Goal: Task Accomplishment & Management: Manage account settings

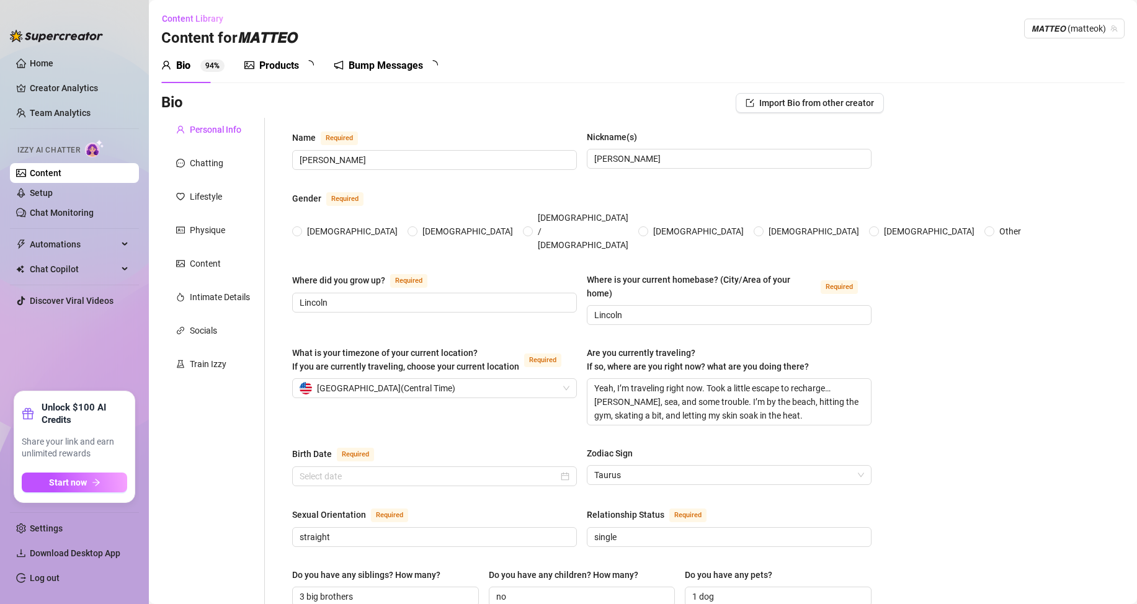
type input "[PERSON_NAME]"
type input "Lincoln"
type textarea "Yeah, I’m traveling right now. Took a little escape to recharge… [PERSON_NAME],…"
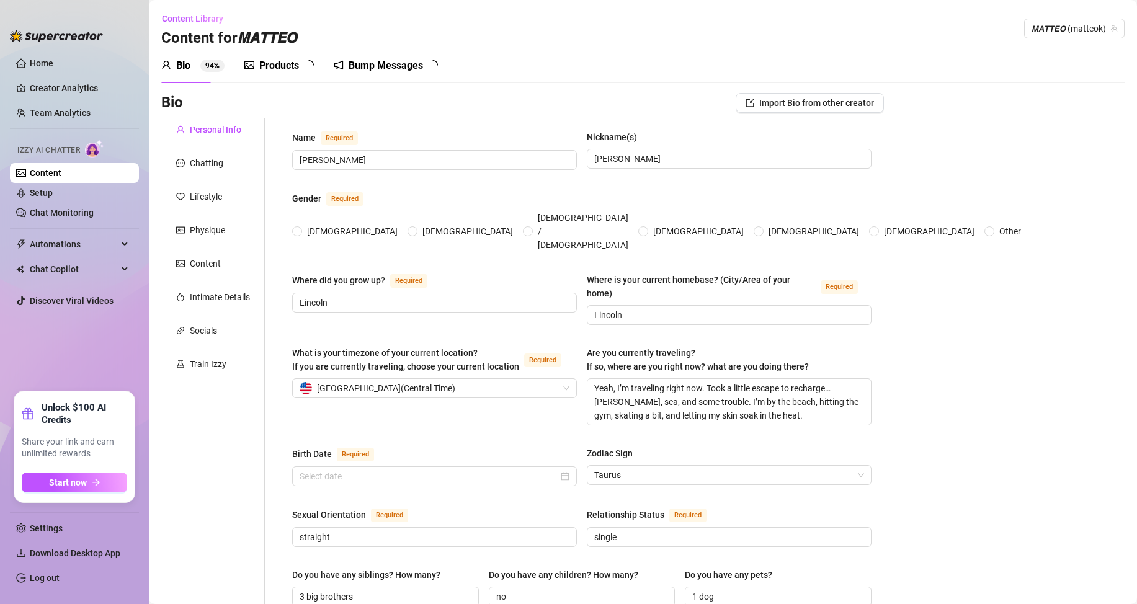
type input "straight"
type input "single"
type input "3 big brothers"
type input "no"
type input "1 dog"
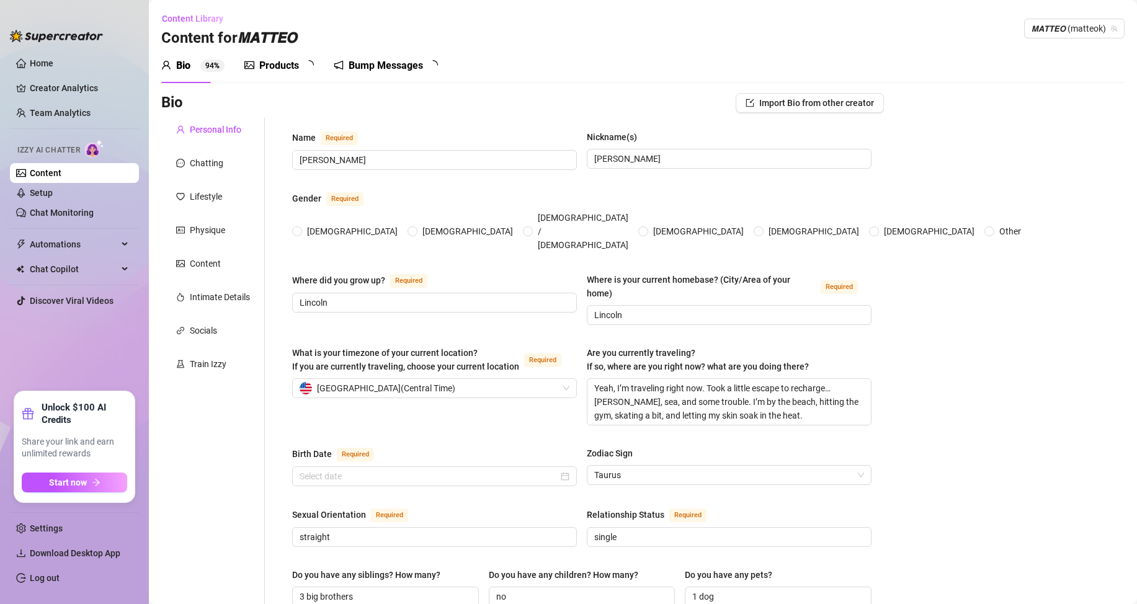
type input "personal trainer"
type input "Before becoming a full-time personal trainer, I worked in a few different spots…"
type input "college"
type input "none"
type textarea "Helping others transform their bodies and minds is my passion. As a personal tr…"
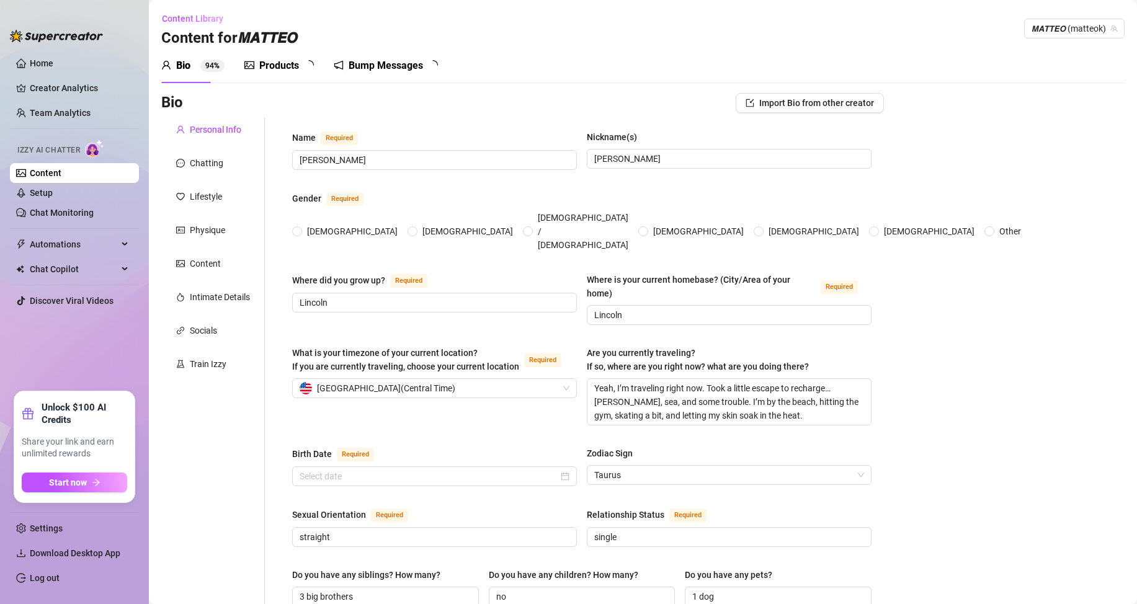
type textarea "One time I was giving a client a beach workout — shirt off, sand everywhere — a…"
type textarea "I’m actually super into design and I sketch when I’m alone. I also talk to my p…"
radio input "true"
type input "[DATE]"
click at [94, 212] on link "Chat Monitoring" at bounding box center [62, 213] width 64 height 10
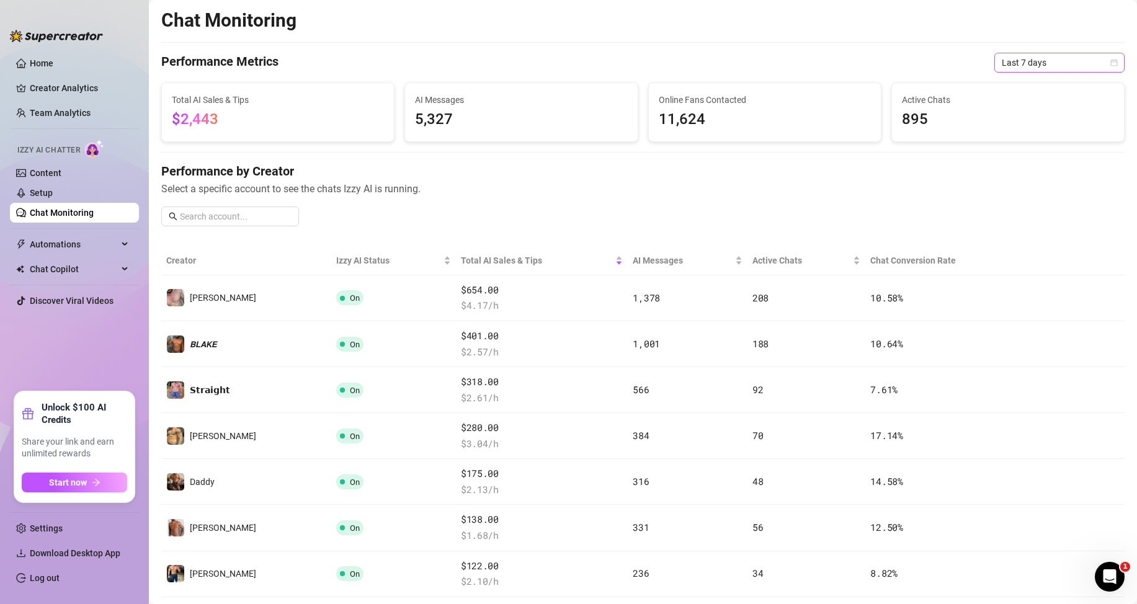
click at [1042, 59] on span "Last 7 days" at bounding box center [1059, 62] width 115 height 19
click at [1033, 85] on div "Last 24 hours" at bounding box center [1049, 88] width 110 height 14
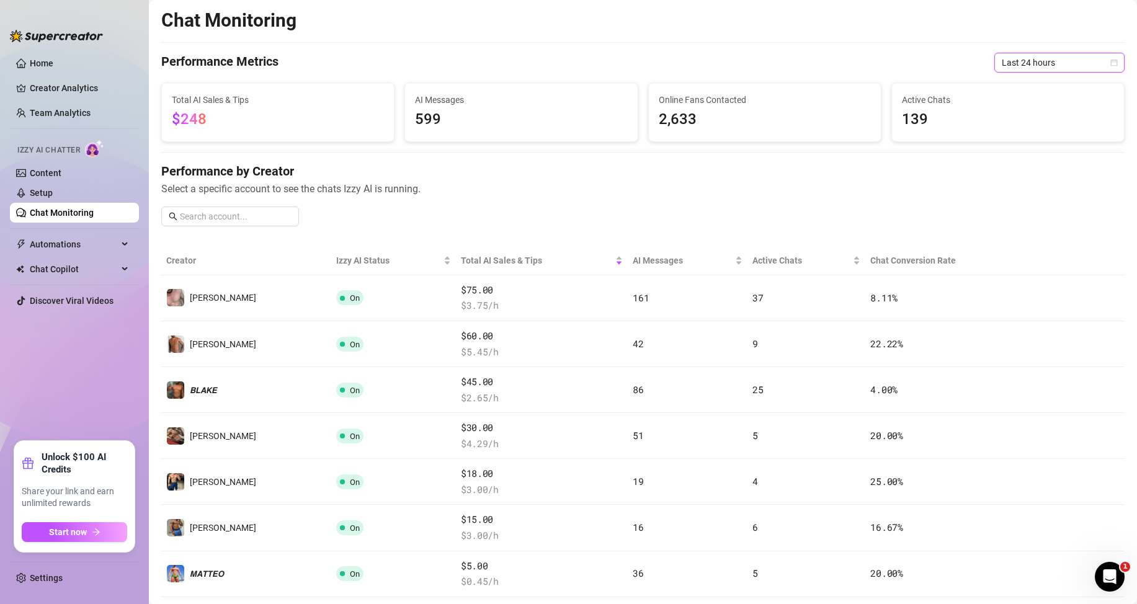
scroll to position [248, 0]
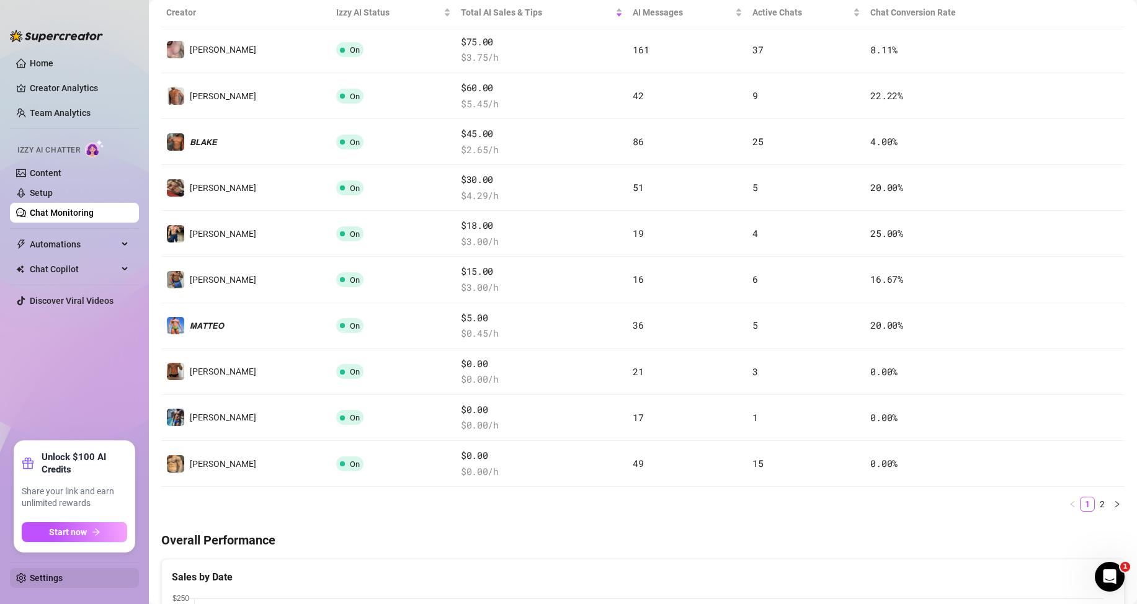
click at [41, 579] on link "Settings" at bounding box center [46, 578] width 33 height 10
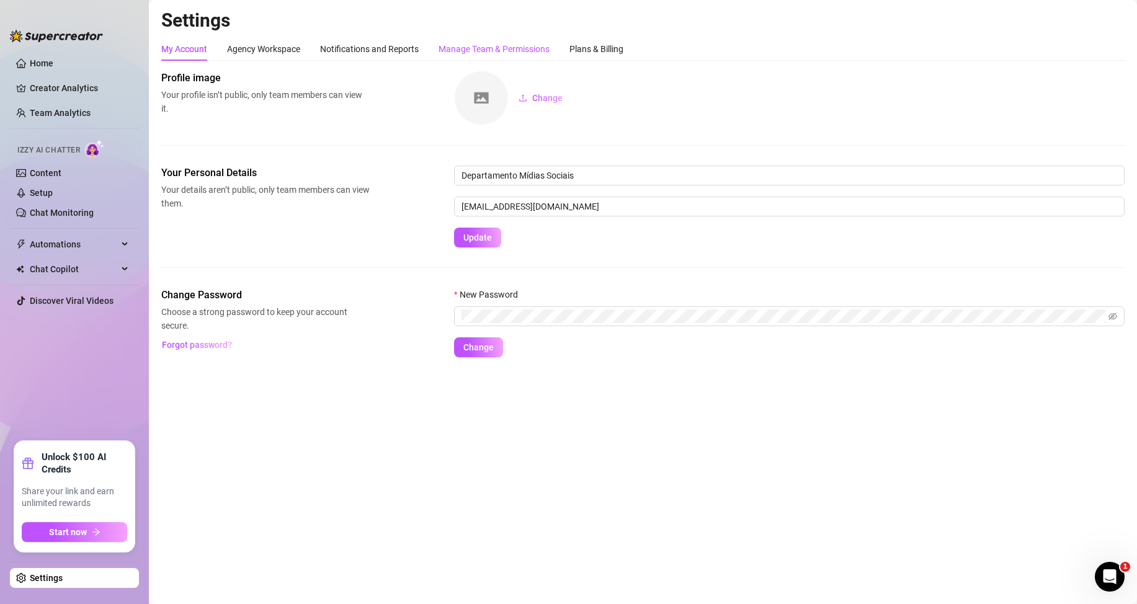
click at [460, 47] on div "Manage Team & Permissions" at bounding box center [494, 49] width 111 height 14
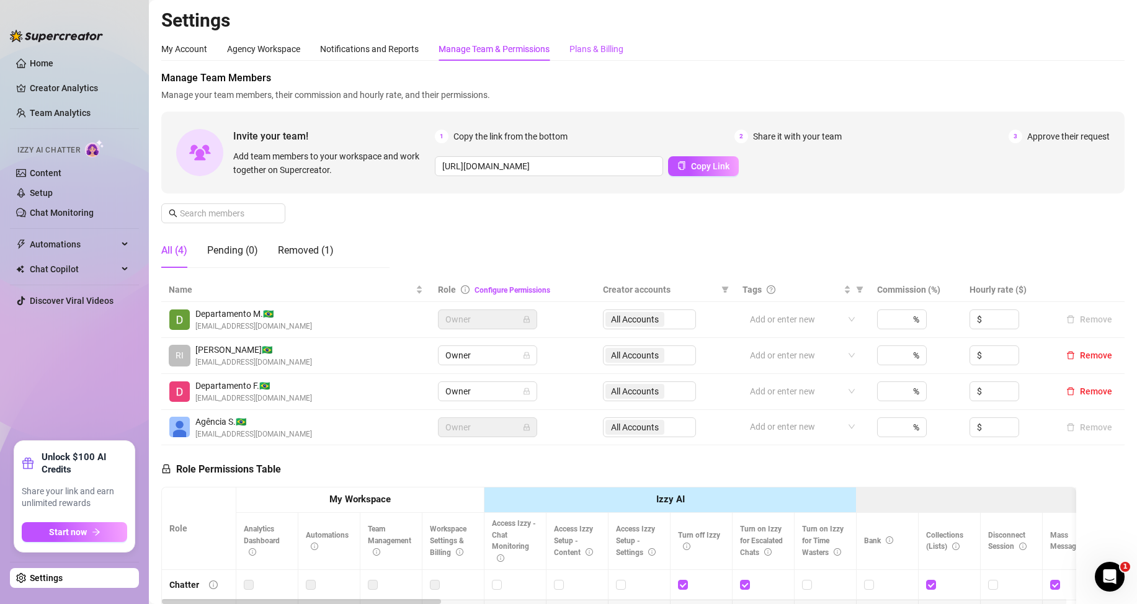
click at [595, 51] on div "Plans & Billing" at bounding box center [597, 49] width 54 height 14
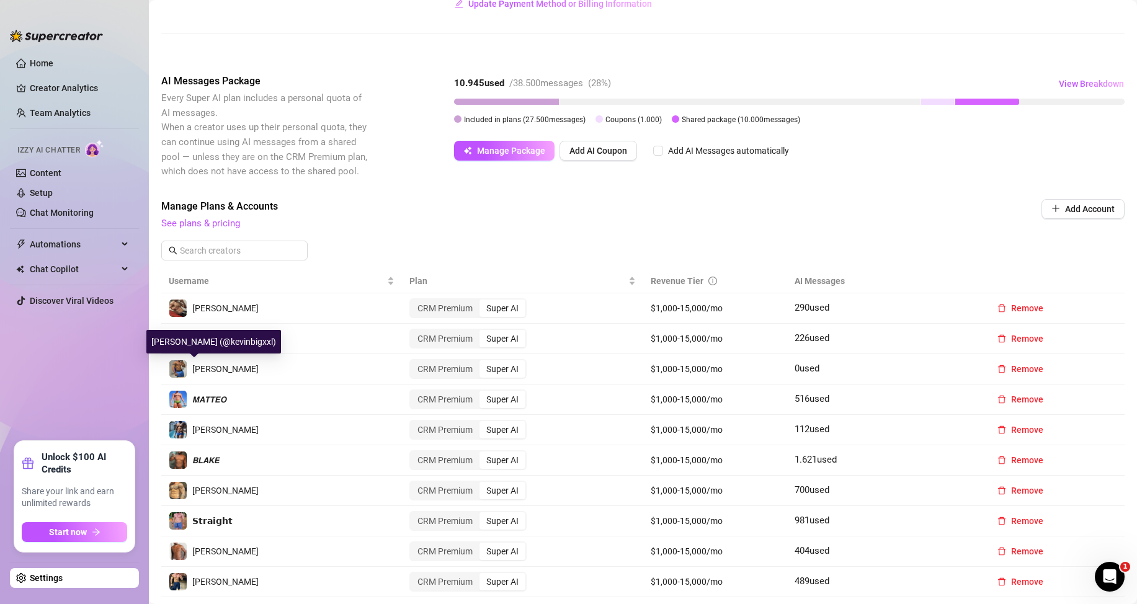
scroll to position [186, 0]
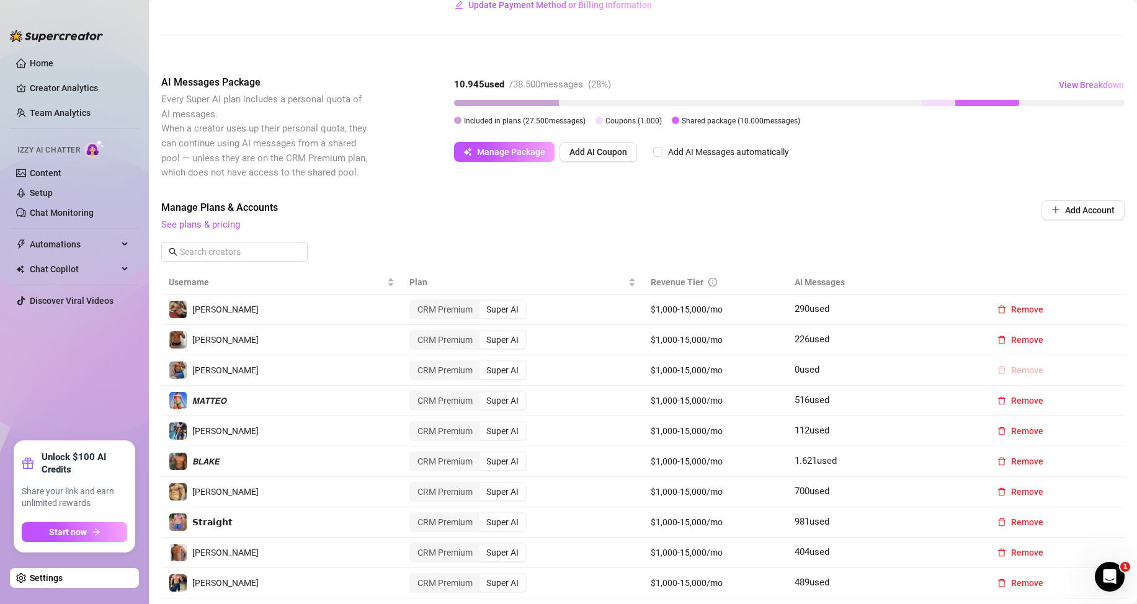
click at [1011, 372] on span "Remove" at bounding box center [1027, 370] width 32 height 10
click at [1098, 336] on span "OK" at bounding box center [1095, 338] width 12 height 10
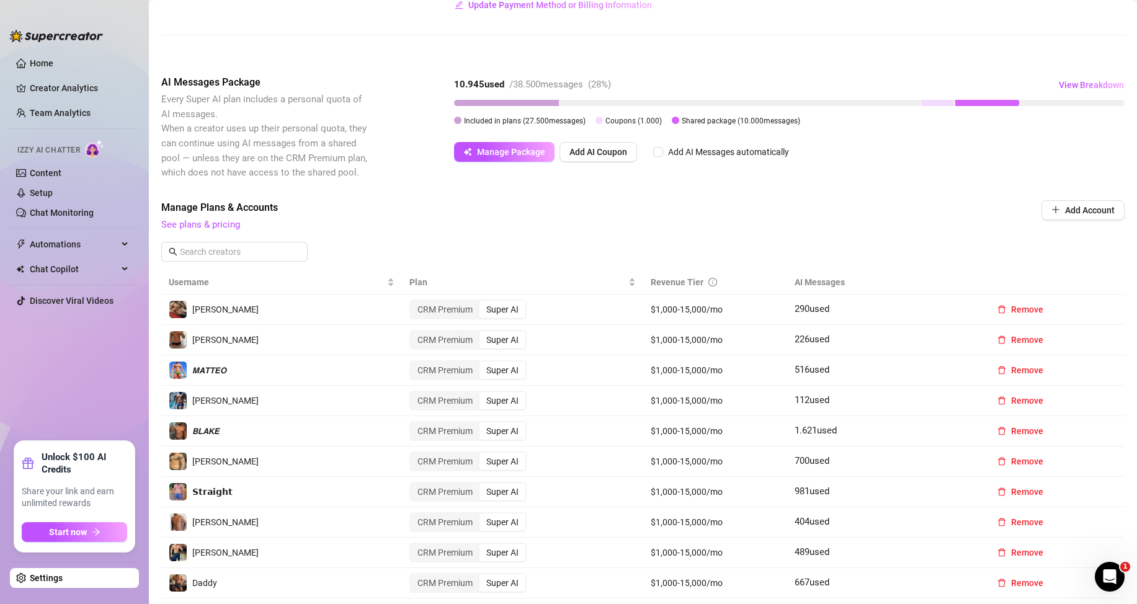
scroll to position [0, 0]
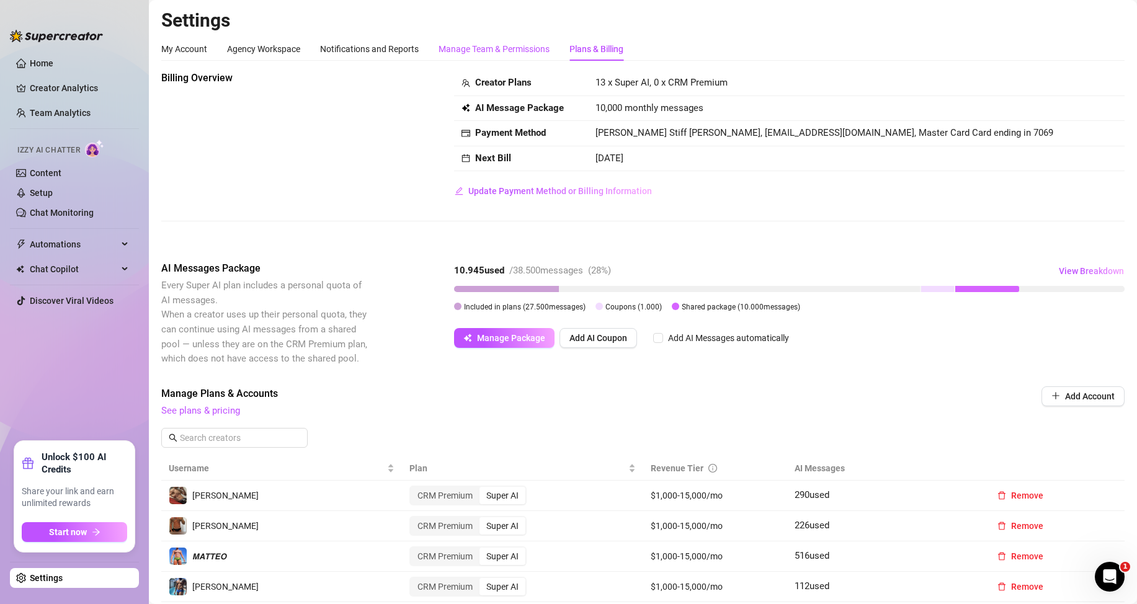
click at [476, 54] on div "Manage Team & Permissions" at bounding box center [494, 49] width 111 height 14
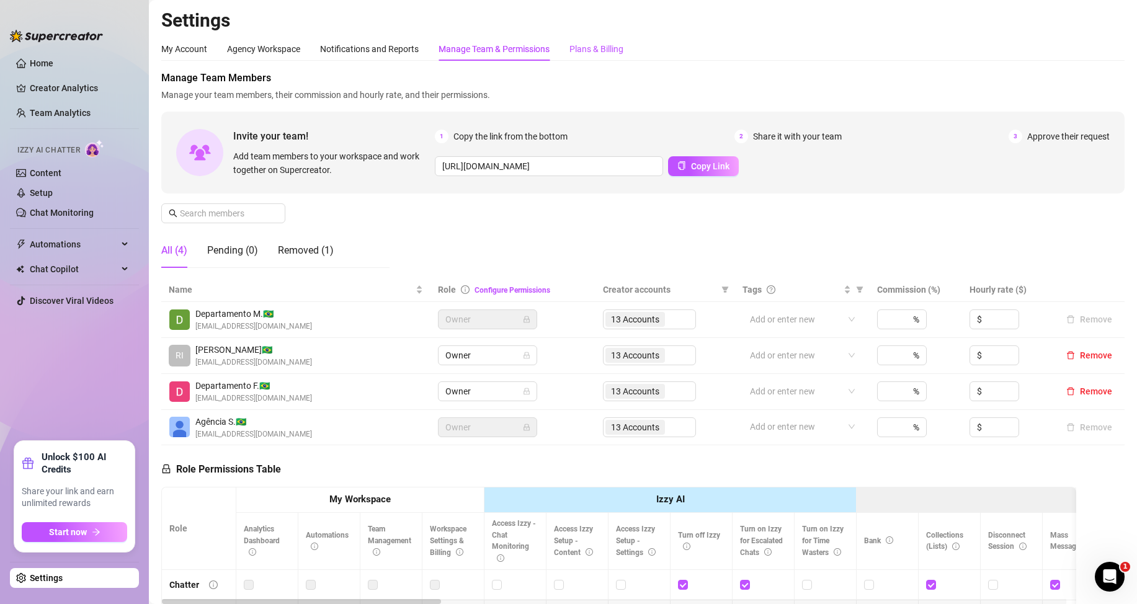
click at [607, 48] on div "Plans & Billing" at bounding box center [597, 49] width 54 height 14
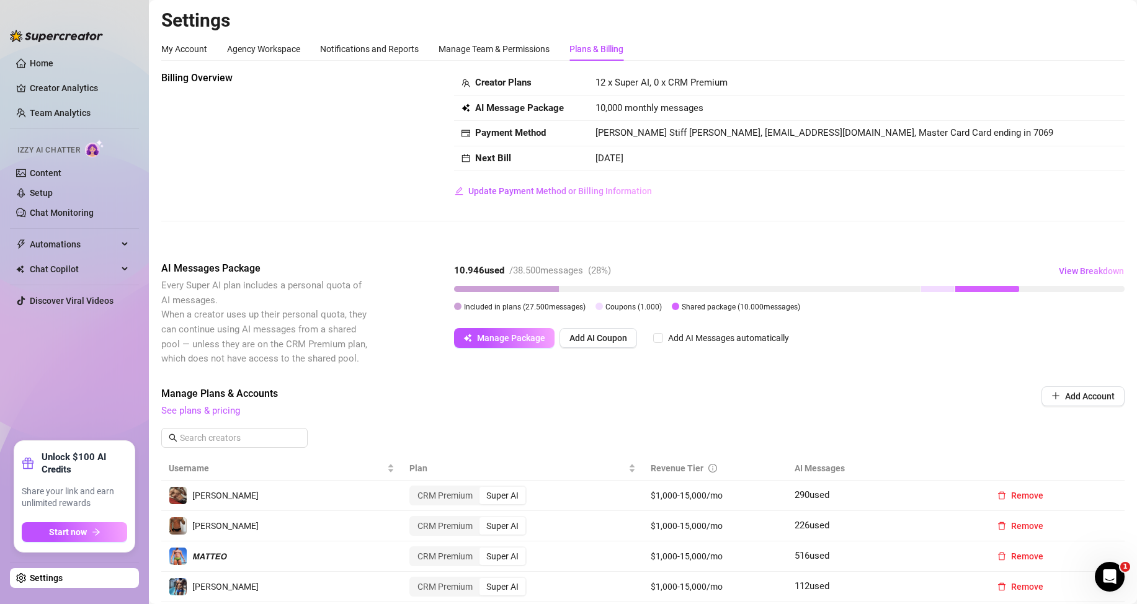
scroll to position [310, 0]
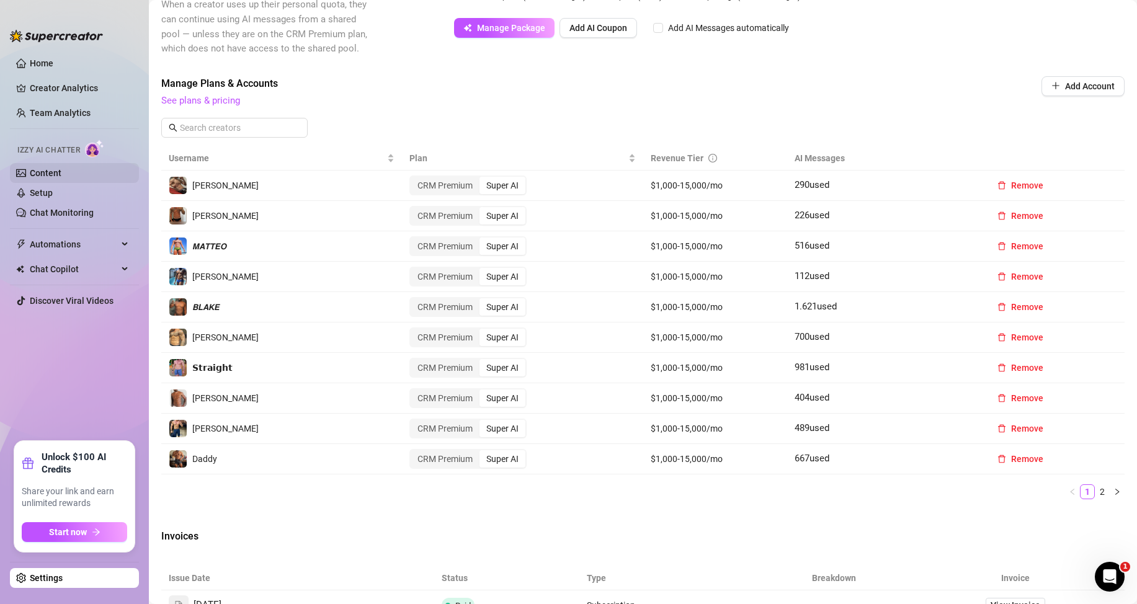
click at [53, 170] on link "Content" at bounding box center [46, 173] width 32 height 10
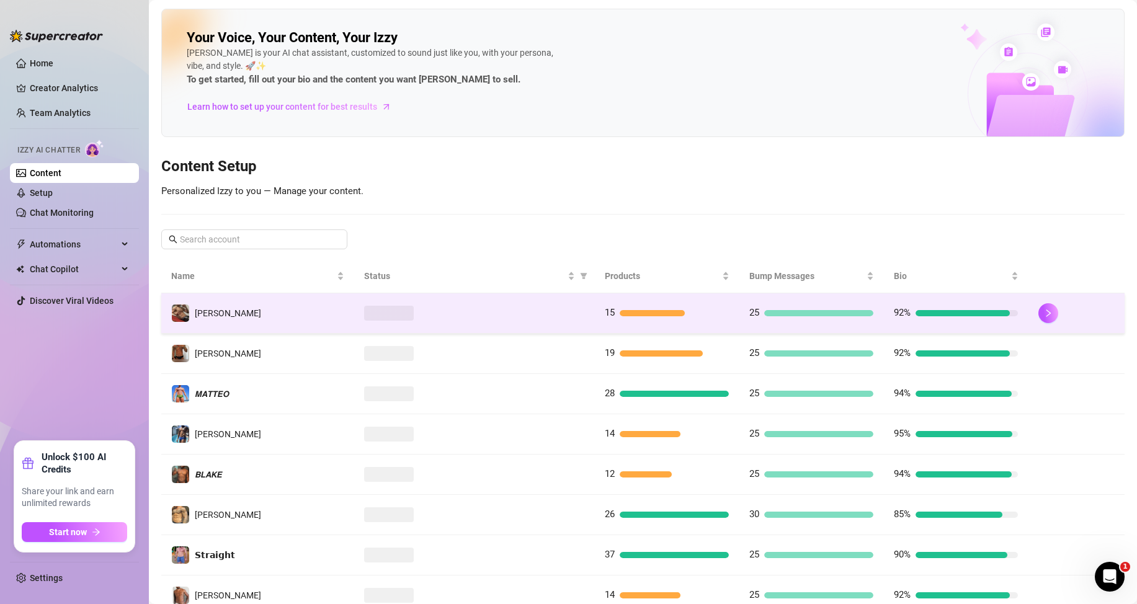
scroll to position [164, 0]
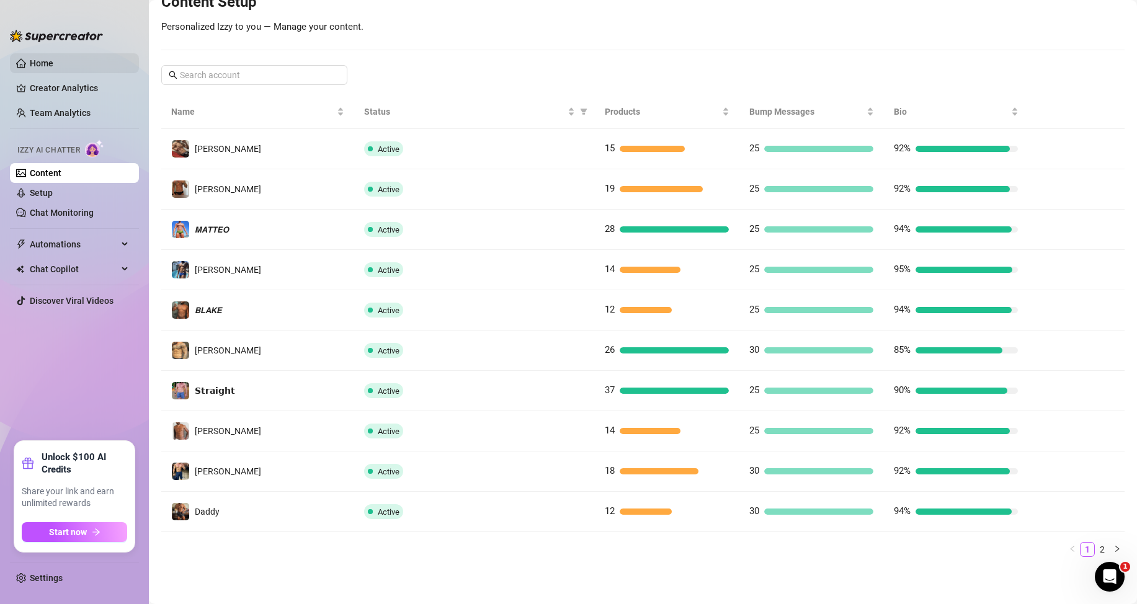
click at [53, 60] on link "Home" at bounding box center [42, 63] width 24 height 10
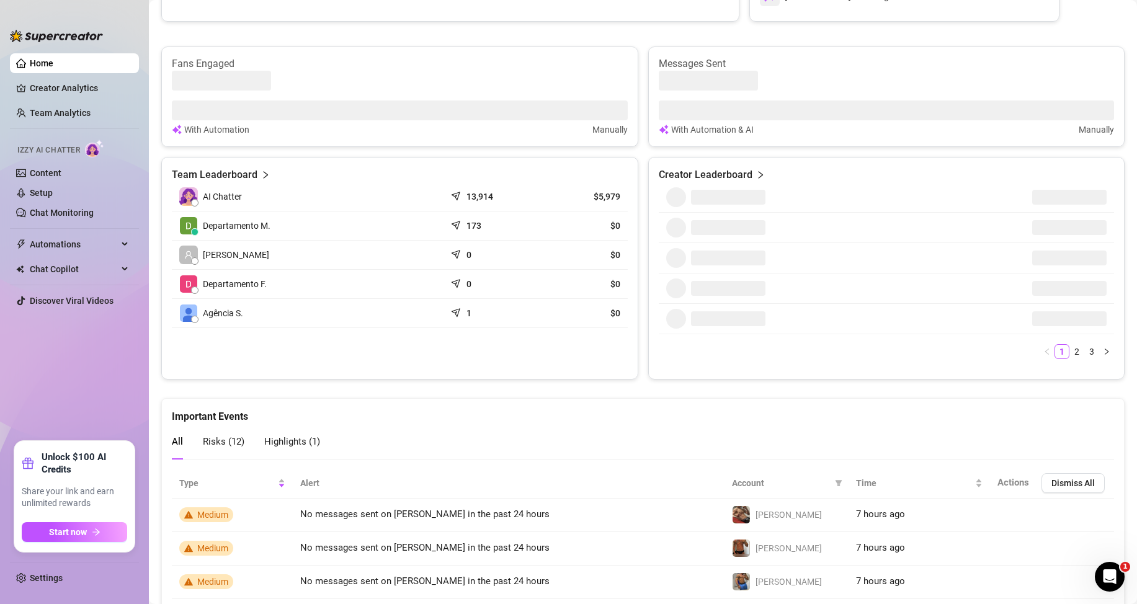
scroll to position [45, 0]
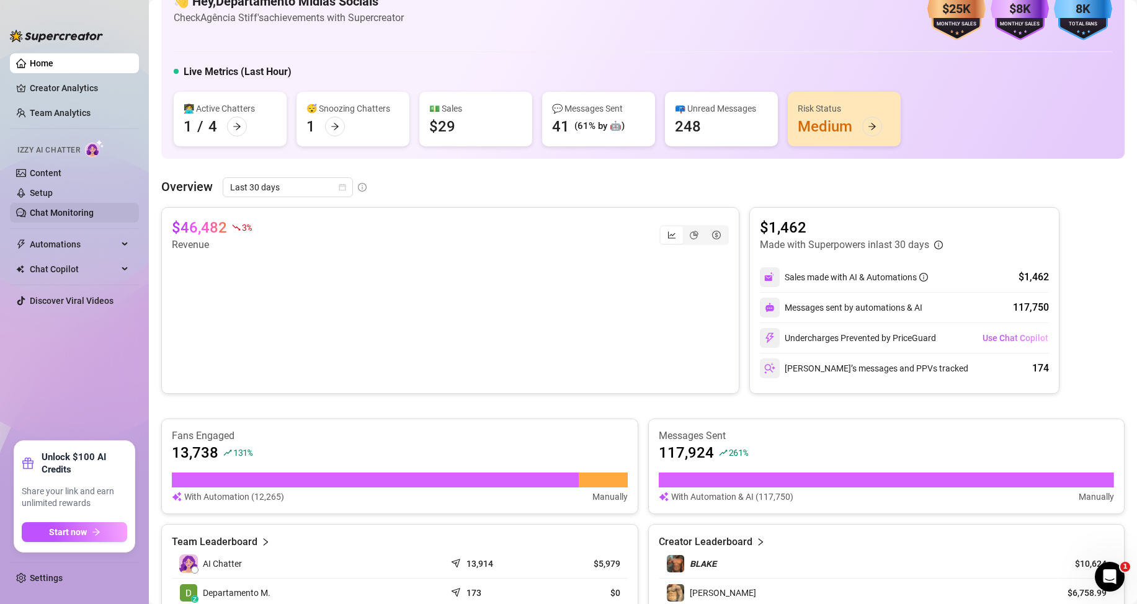
click at [63, 213] on link "Chat Monitoring" at bounding box center [62, 213] width 64 height 10
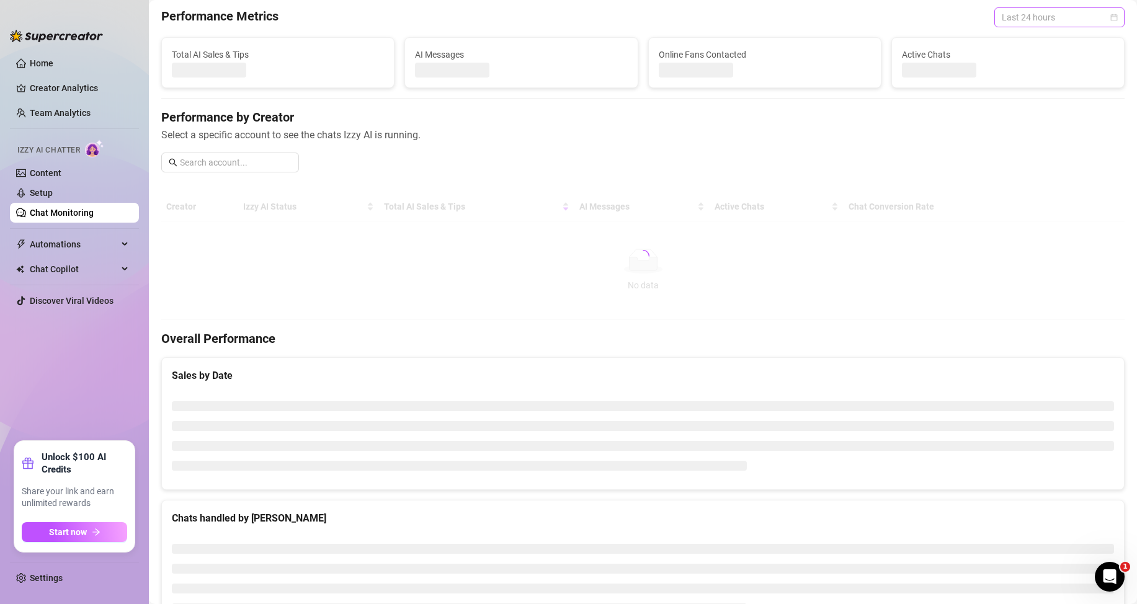
click at [1081, 19] on span "Last 24 hours" at bounding box center [1059, 17] width 115 height 19
click at [1029, 61] on div "Last 7 days" at bounding box center [1049, 62] width 110 height 14
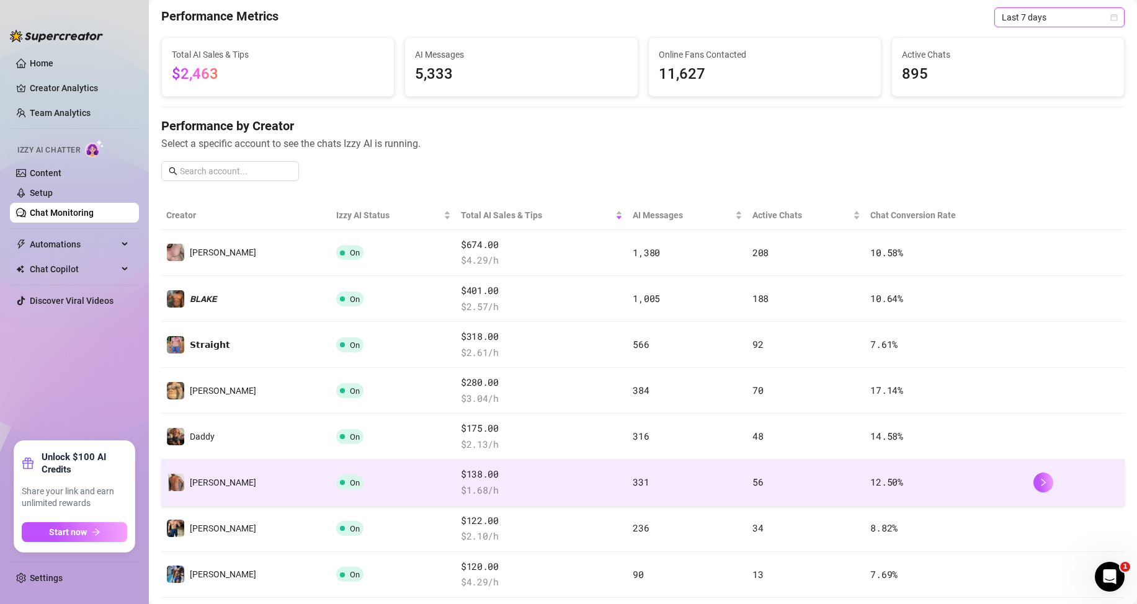
scroll to position [355, 0]
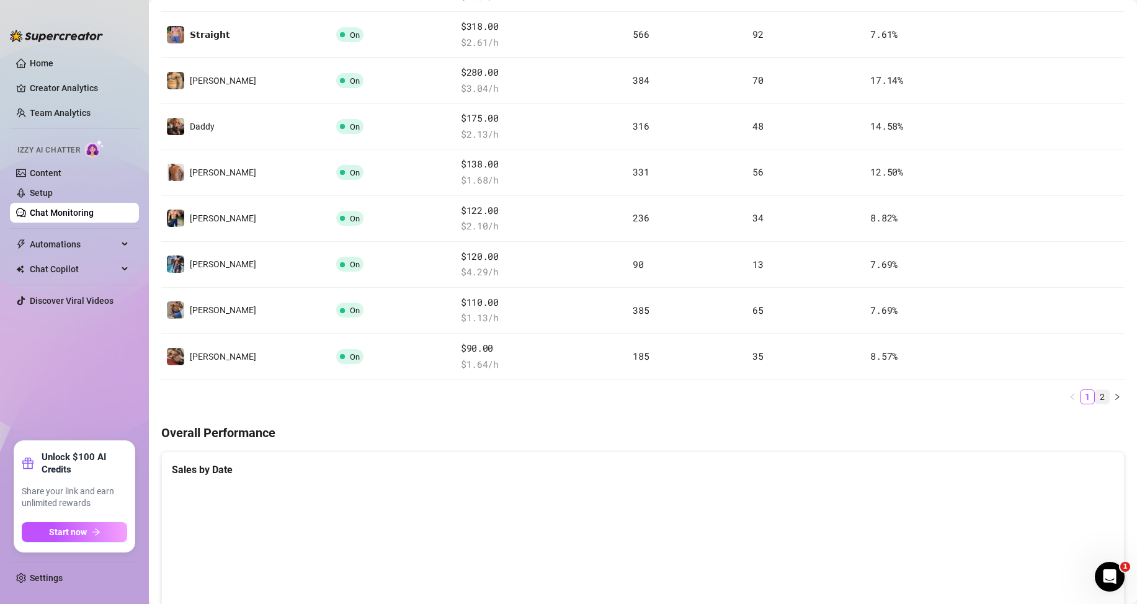
click at [1096, 396] on link "2" at bounding box center [1103, 397] width 14 height 14
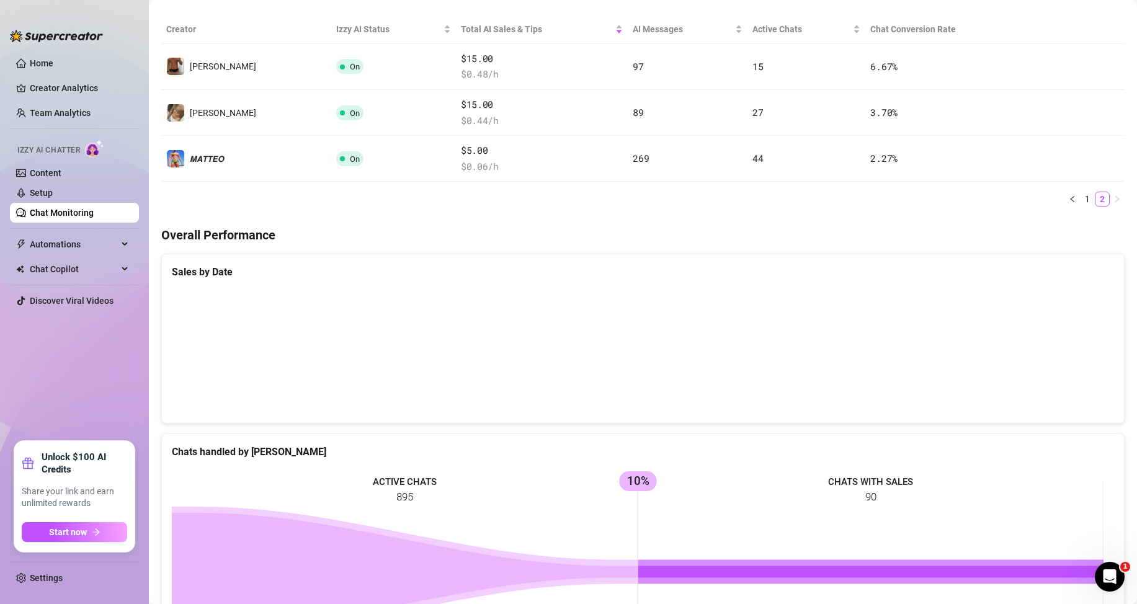
scroll to position [107, 0]
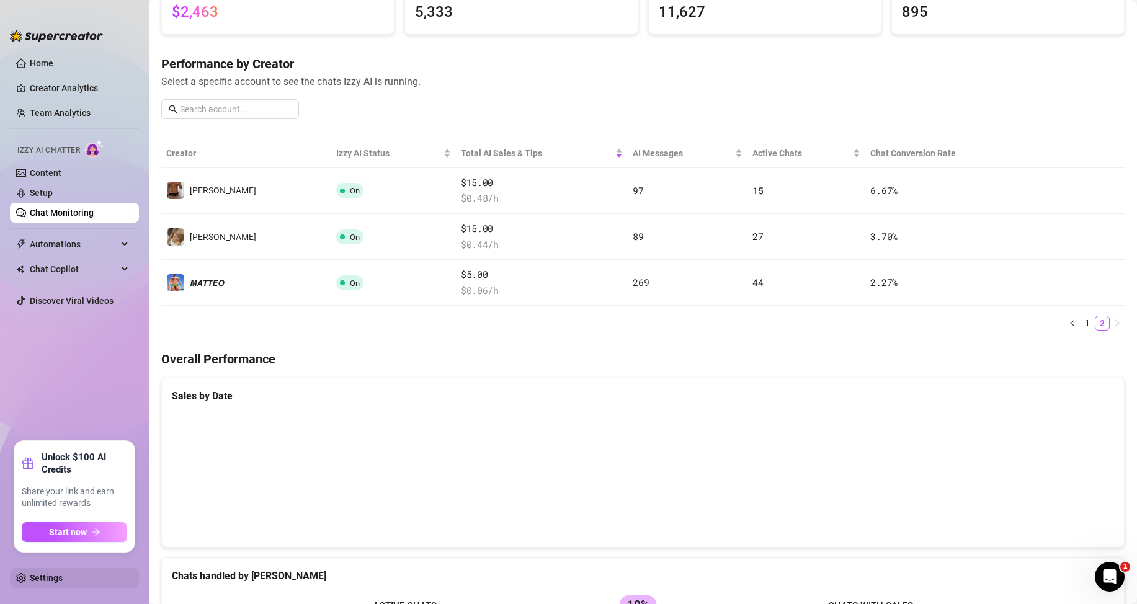
click at [41, 581] on link "Settings" at bounding box center [46, 578] width 33 height 10
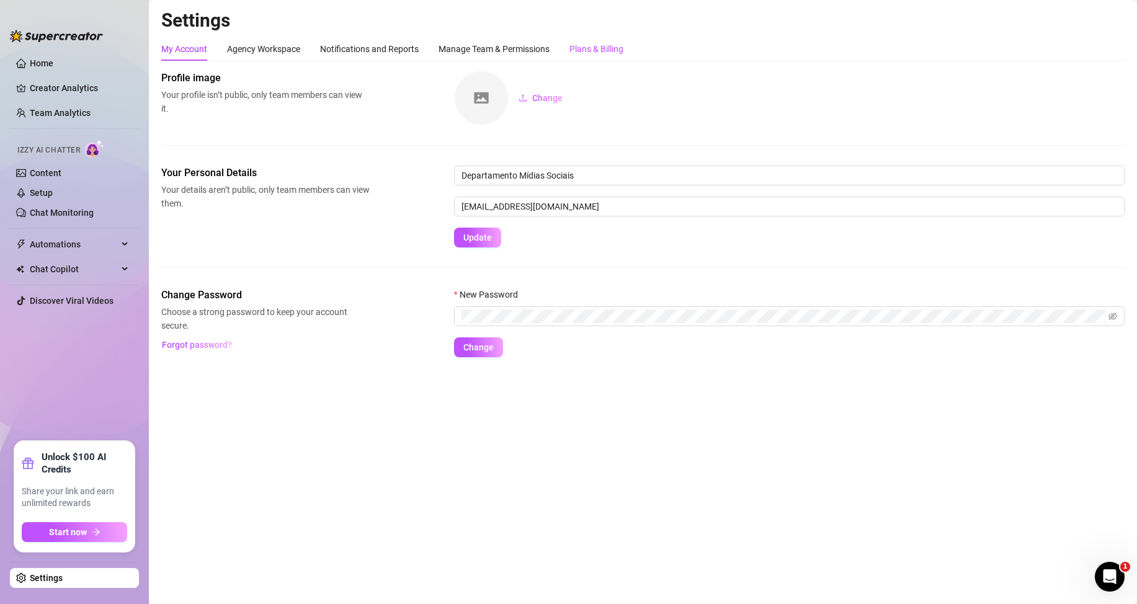
click at [597, 43] on div "Plans & Billing" at bounding box center [597, 49] width 54 height 14
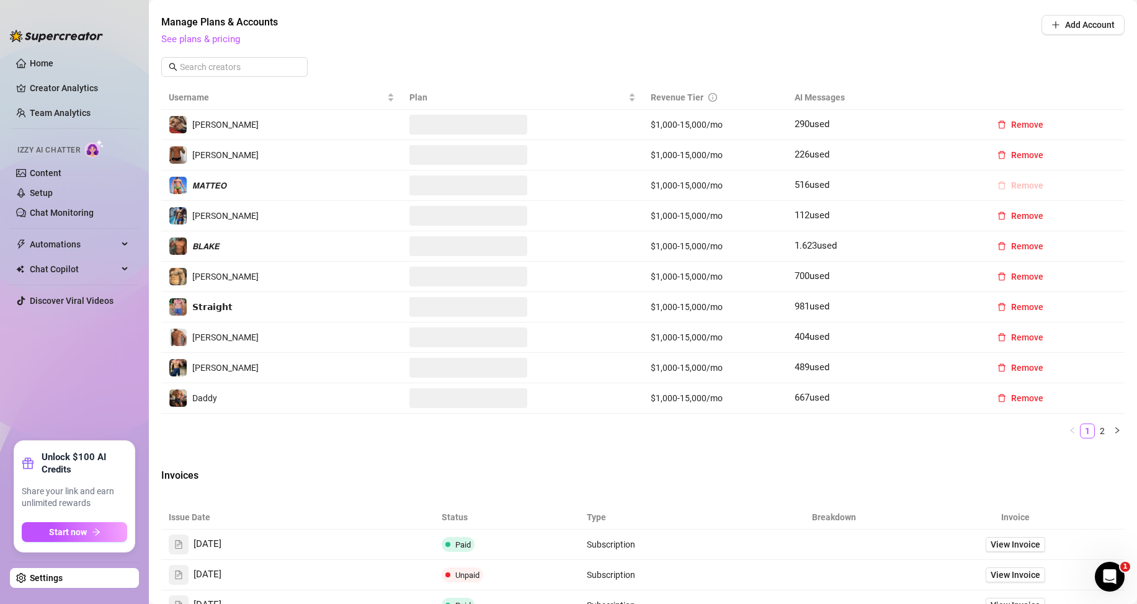
scroll to position [373, 0]
click at [1017, 186] on span "Remove" at bounding box center [1027, 185] width 32 height 10
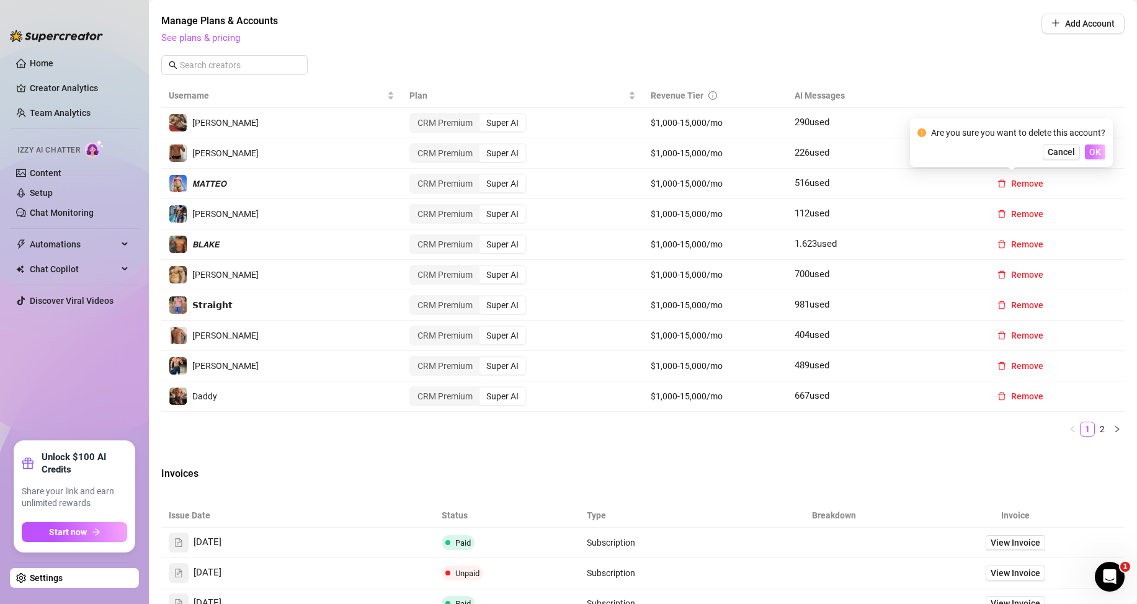
scroll to position [372, 0]
click at [1097, 154] on span "OK" at bounding box center [1095, 152] width 12 height 10
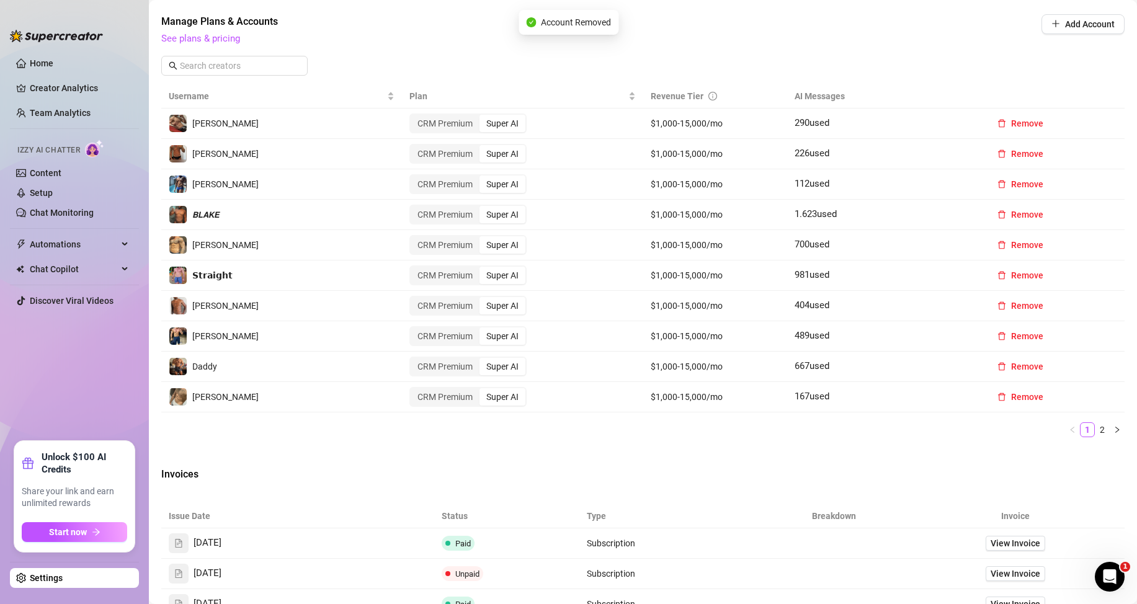
click at [334, 465] on div "Billing Overview Creator Plans 12 x Super AI, 0 x CRM Premium AI Message Packag…" at bounding box center [642, 238] width 963 height 1081
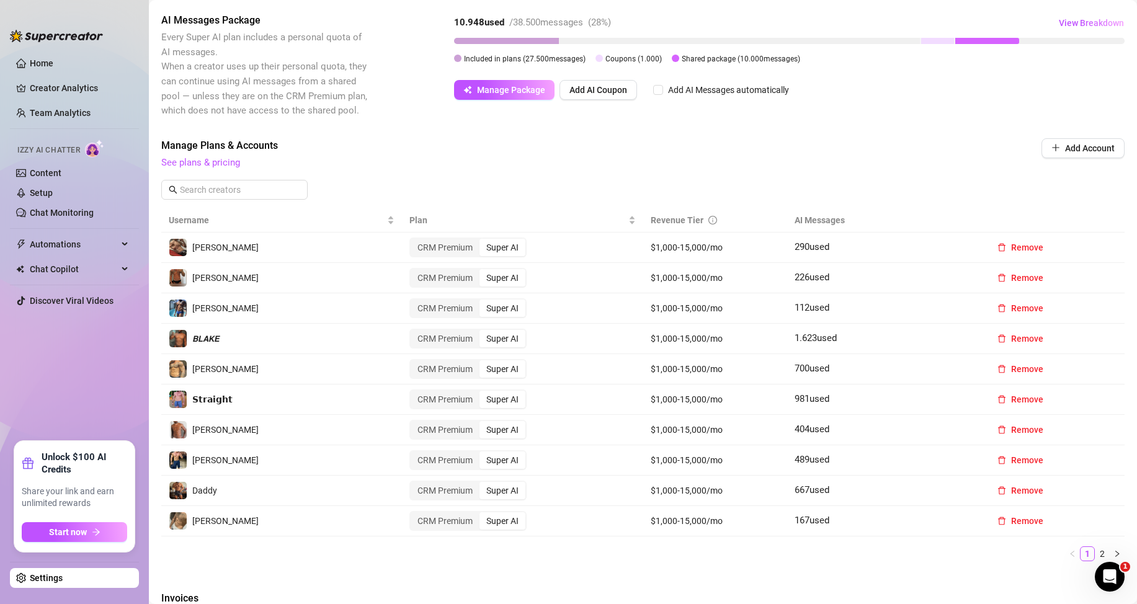
scroll to position [0, 0]
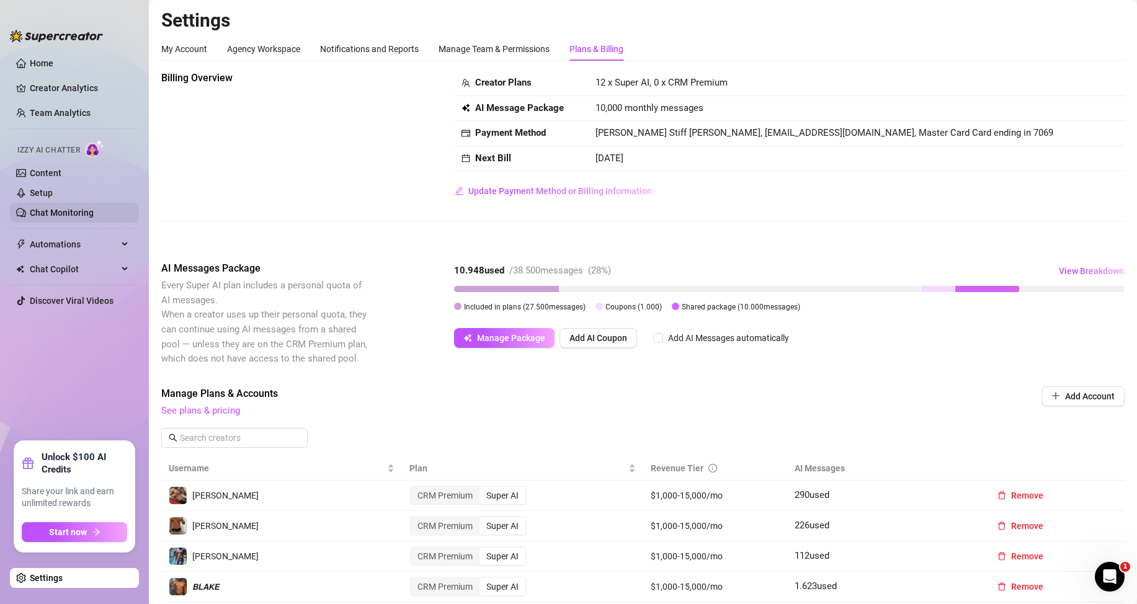
click at [77, 218] on link "Chat Monitoring" at bounding box center [62, 213] width 64 height 10
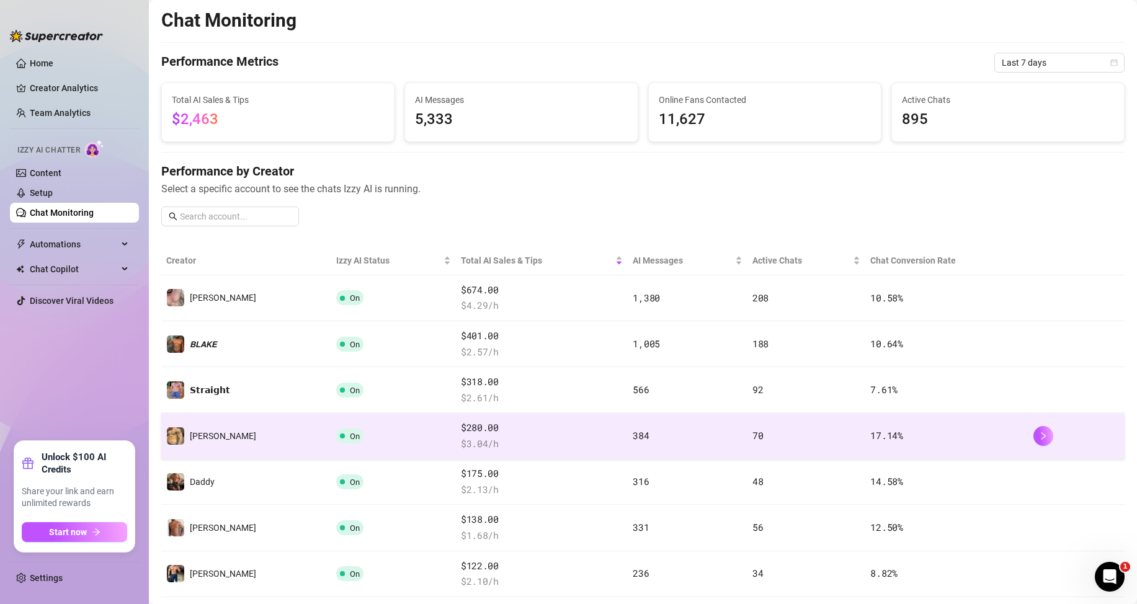
scroll to position [310, 0]
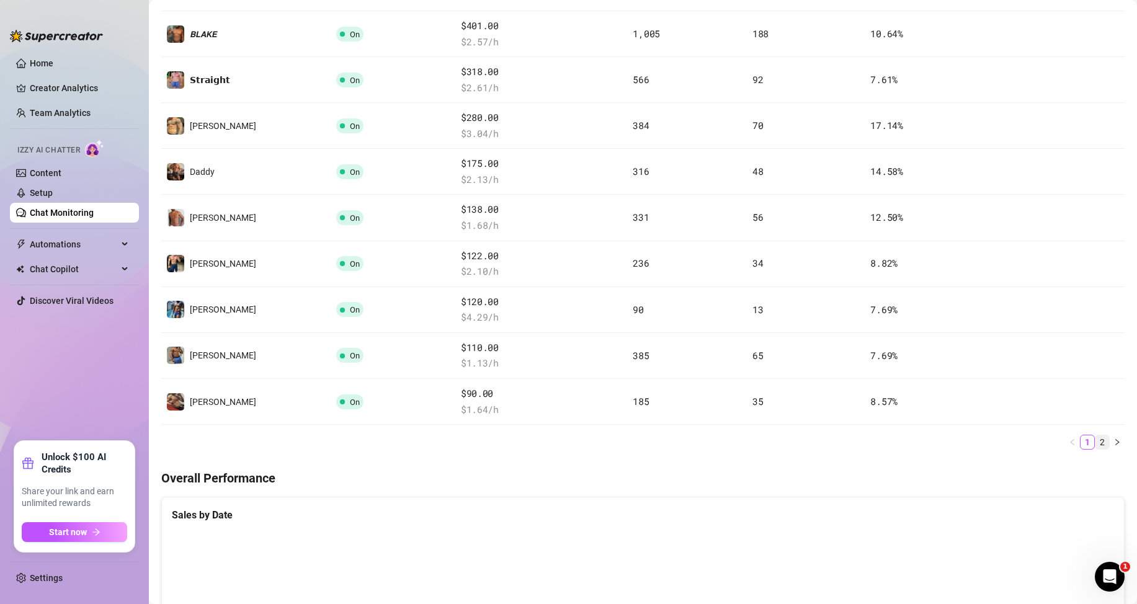
click at [1096, 442] on link "2" at bounding box center [1103, 443] width 14 height 14
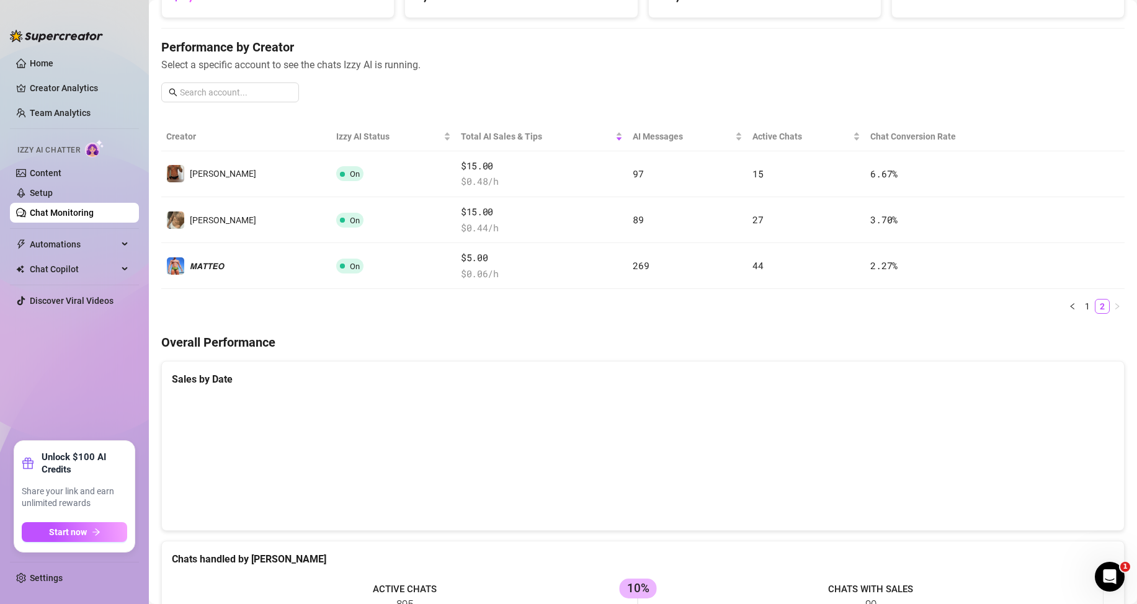
scroll to position [62, 0]
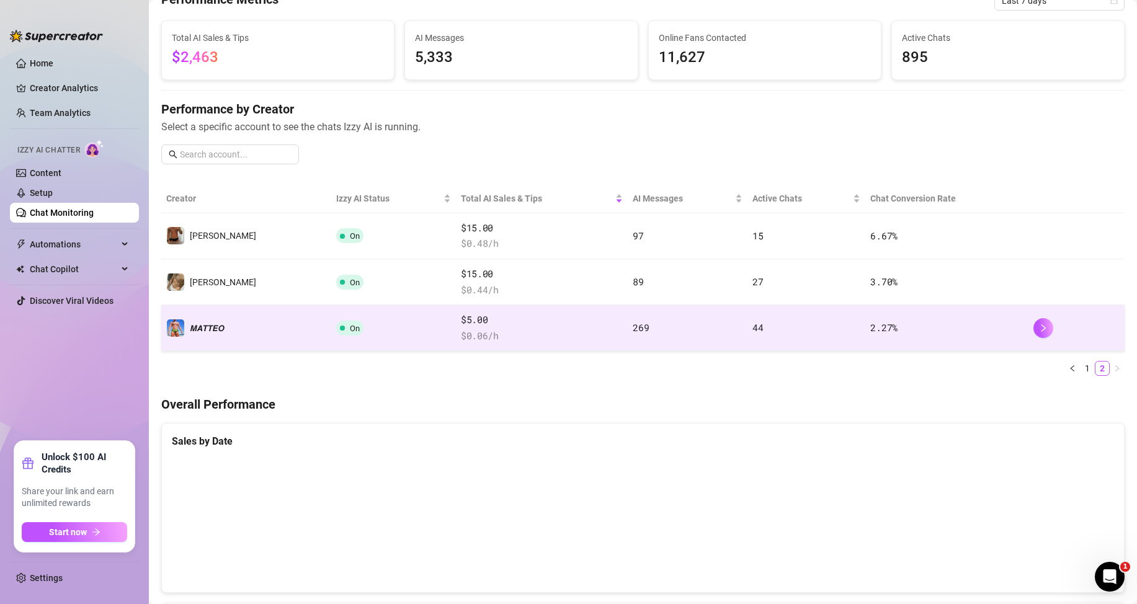
click at [461, 325] on span "$5.00" at bounding box center [542, 320] width 162 height 15
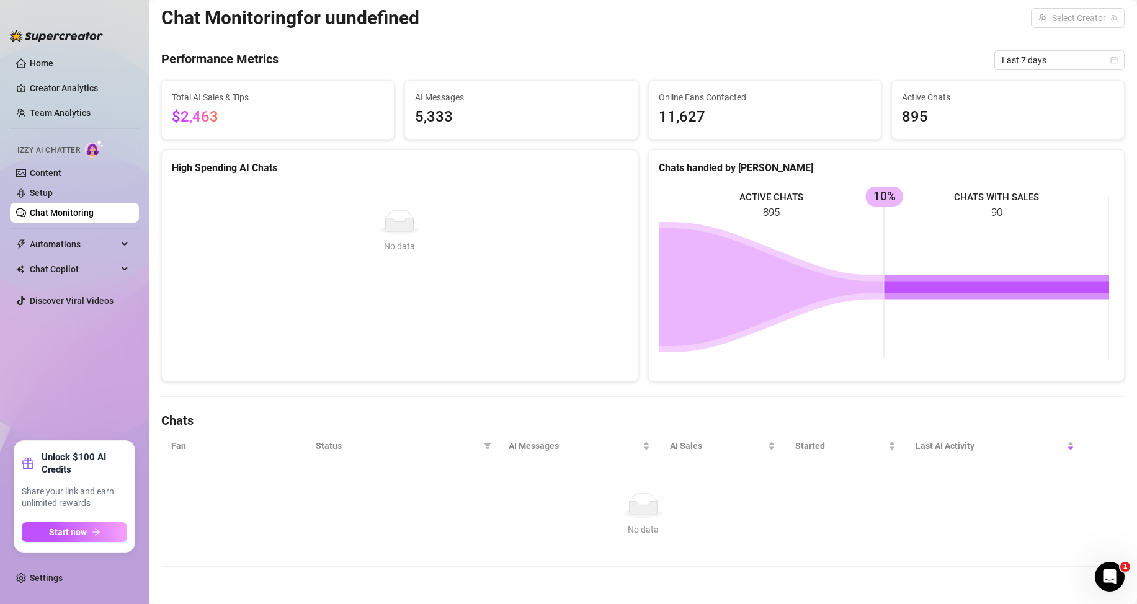
scroll to position [32, 0]
click at [45, 583] on link "Settings" at bounding box center [46, 578] width 33 height 10
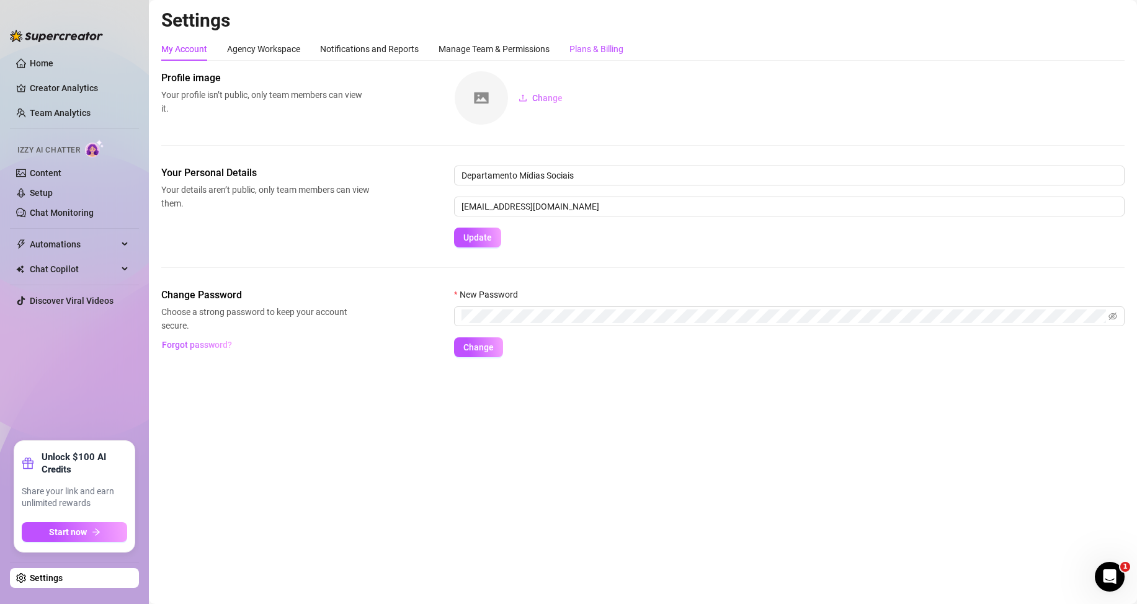
click at [613, 48] on div "Plans & Billing" at bounding box center [597, 49] width 54 height 14
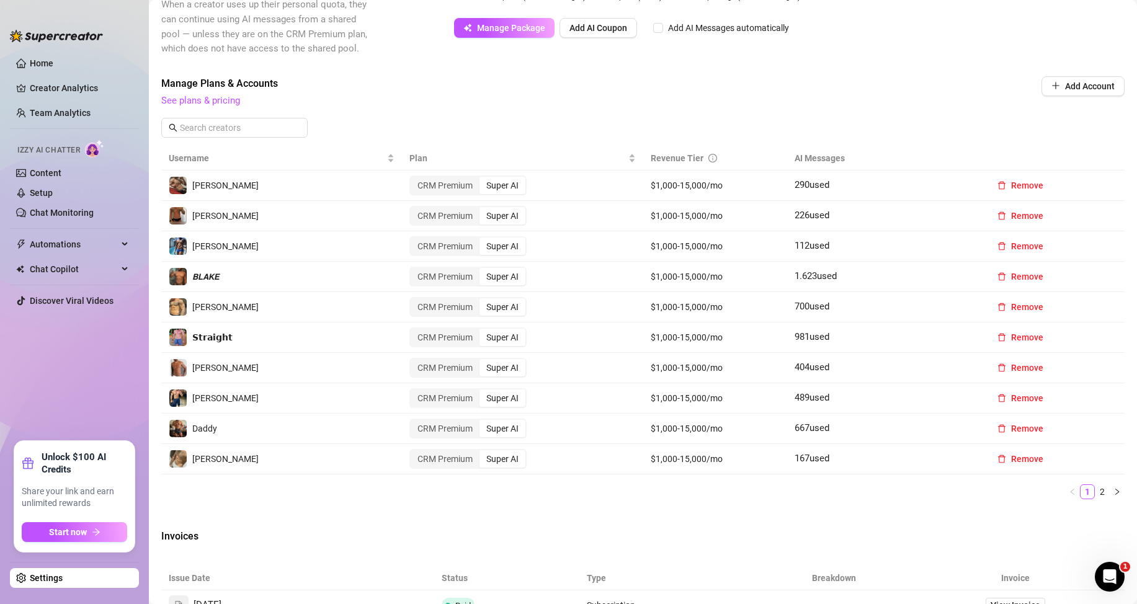
scroll to position [309, 0]
click at [1096, 488] on link "2" at bounding box center [1103, 493] width 14 height 14
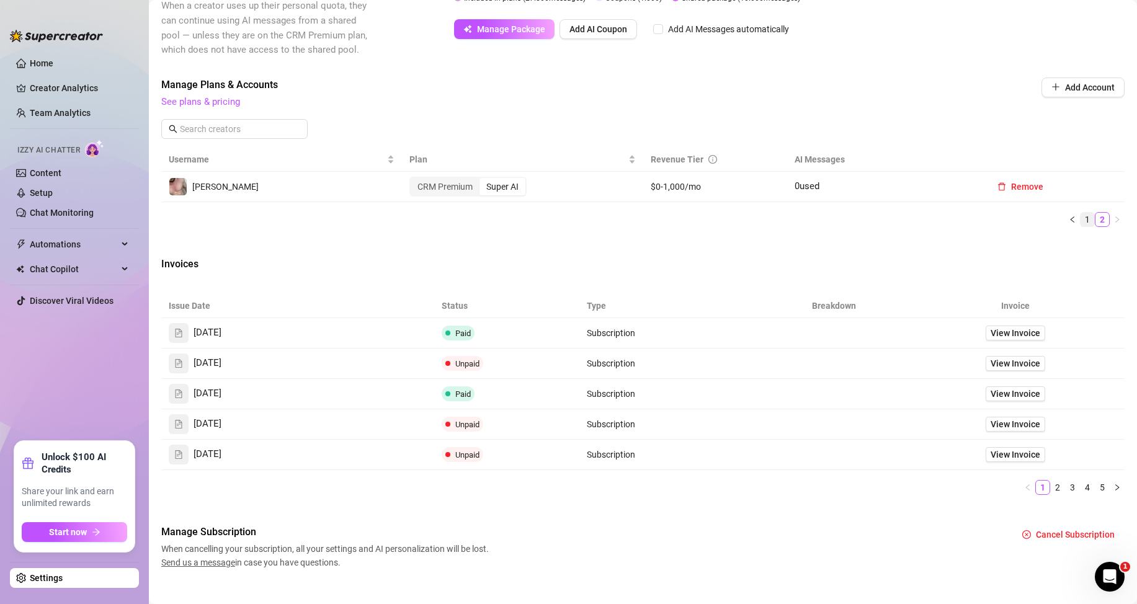
click at [1081, 223] on link "1" at bounding box center [1088, 220] width 14 height 14
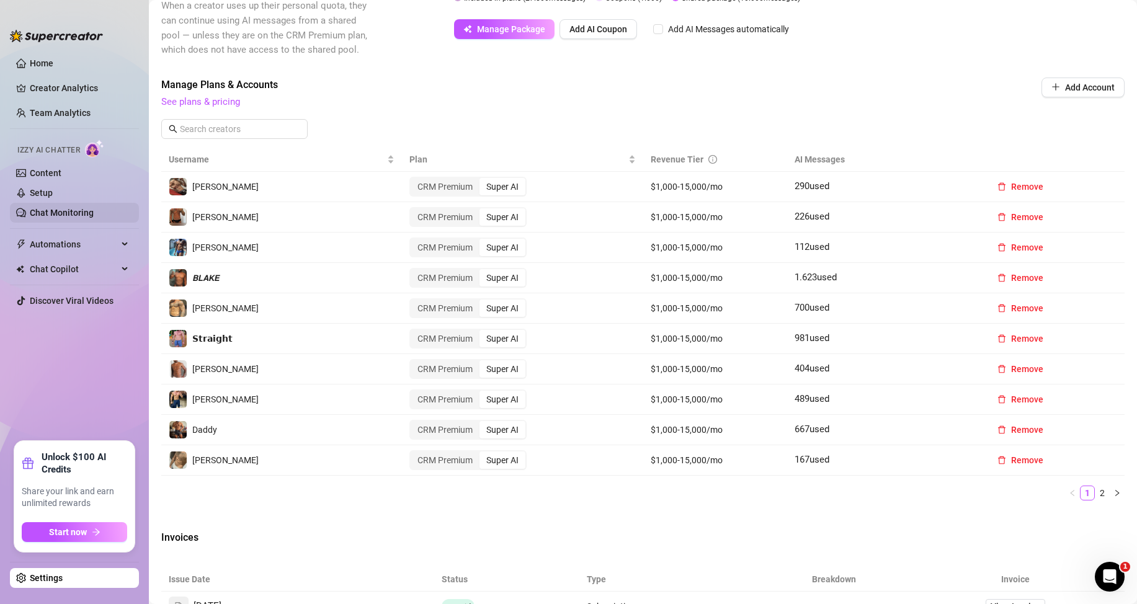
click at [66, 213] on link "Chat Monitoring" at bounding box center [62, 213] width 64 height 10
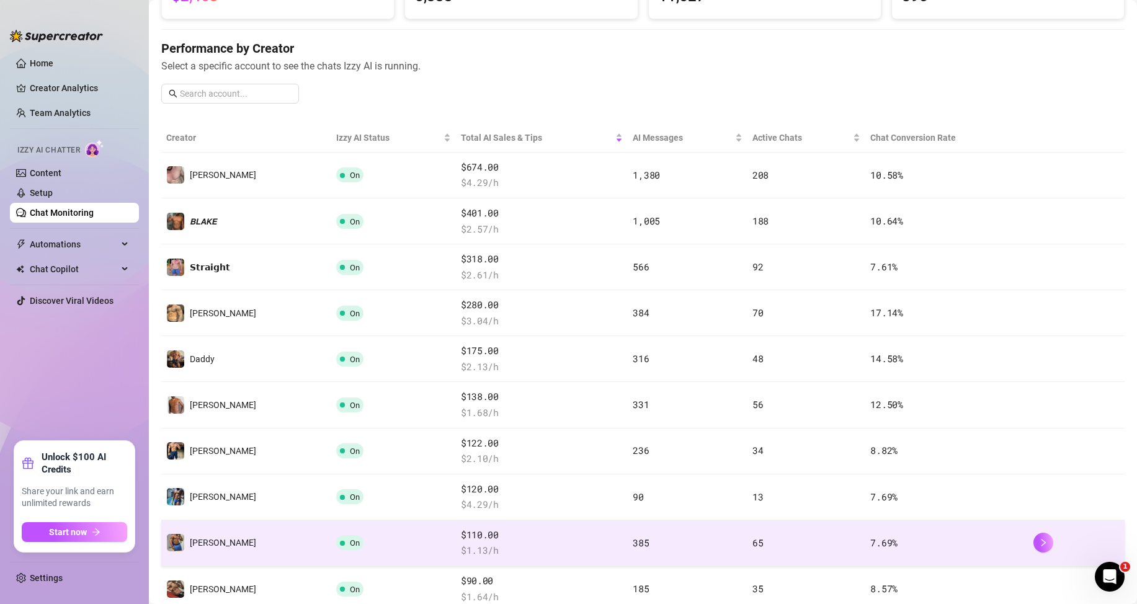
scroll to position [247, 0]
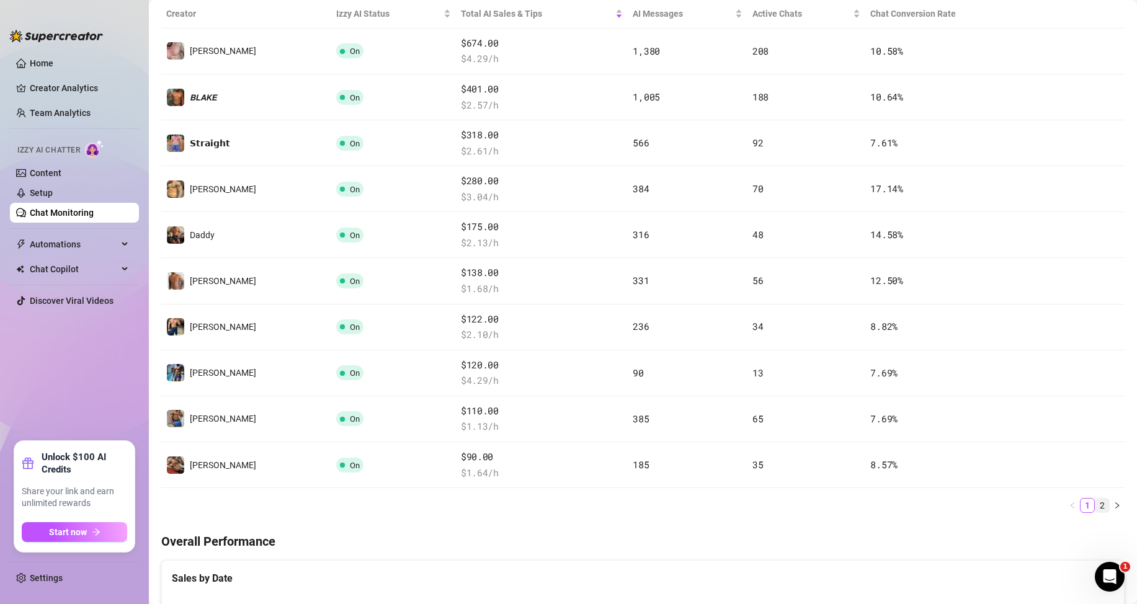
click at [1096, 506] on link "2" at bounding box center [1103, 506] width 14 height 14
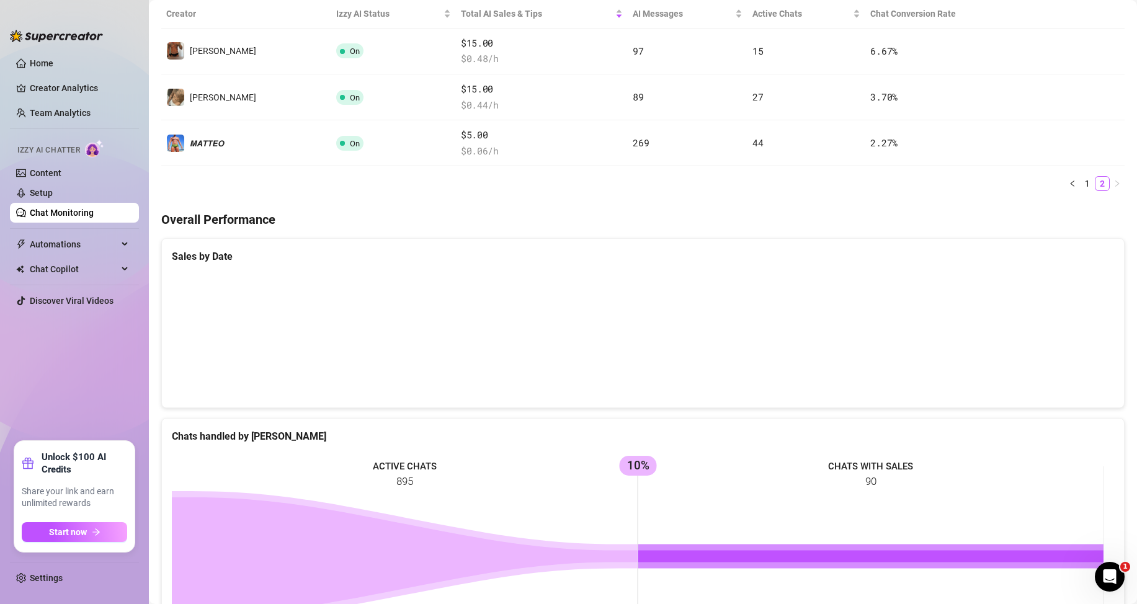
scroll to position [123, 0]
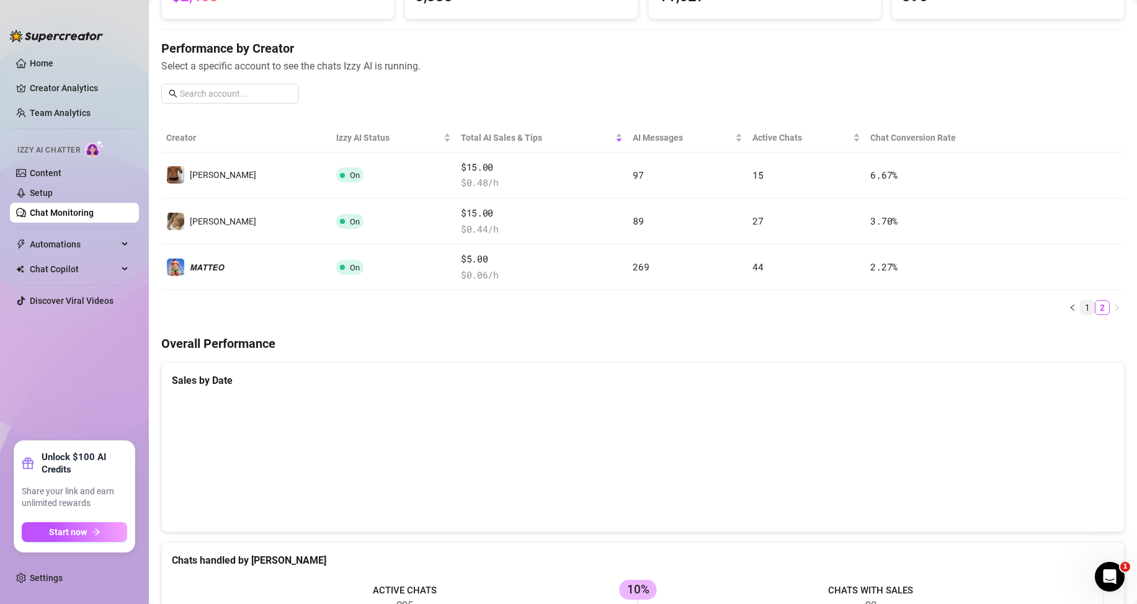
click at [1081, 305] on link "1" at bounding box center [1088, 308] width 14 height 14
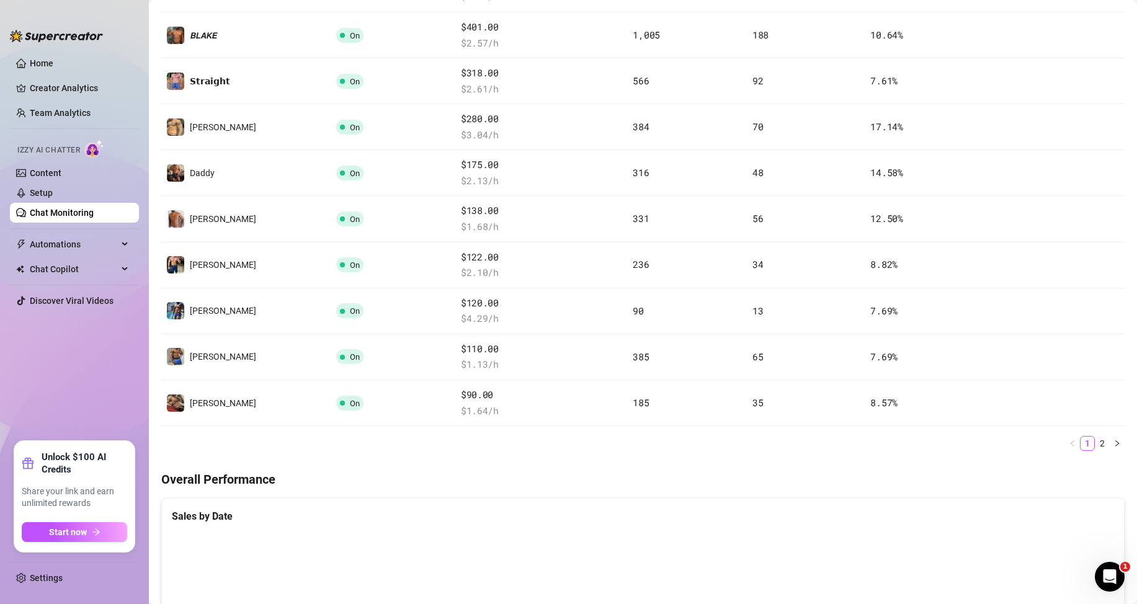
scroll to position [185, 0]
